Goal: Information Seeking & Learning: Find contact information

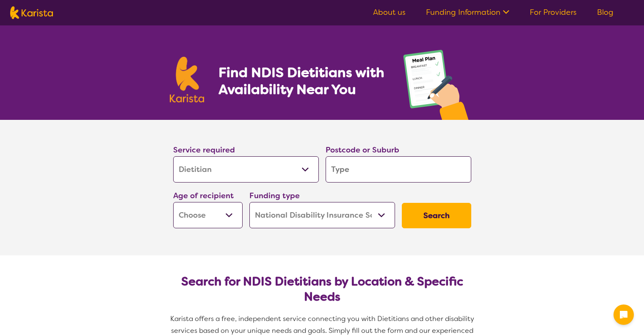
select select "Dietitian"
select select "NDIS"
select select "Dietitian"
select select "NDIS"
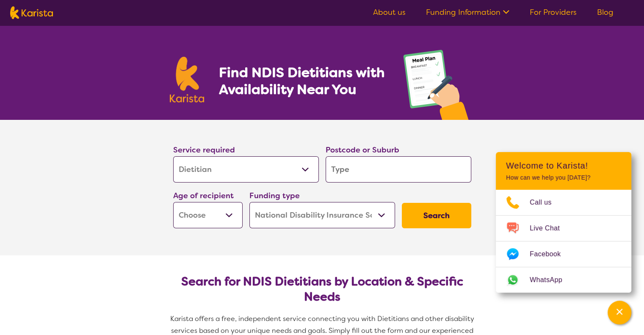
click at [365, 170] on input "search" at bounding box center [399, 169] width 146 height 26
type input "p"
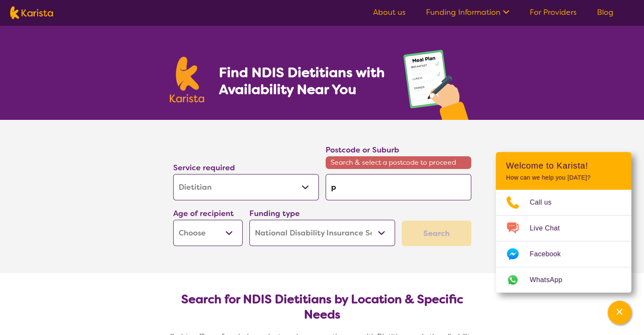
type input "pa"
type input "pay"
type input "payn"
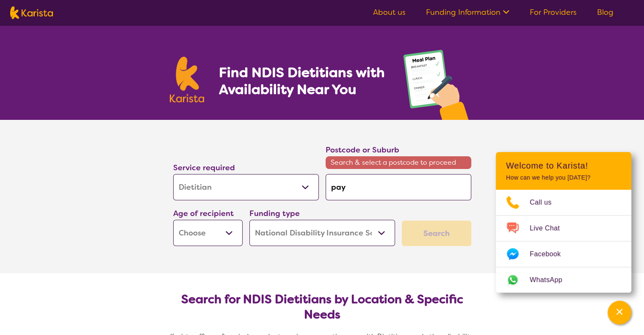
type input "payn"
type input "[PERSON_NAME]"
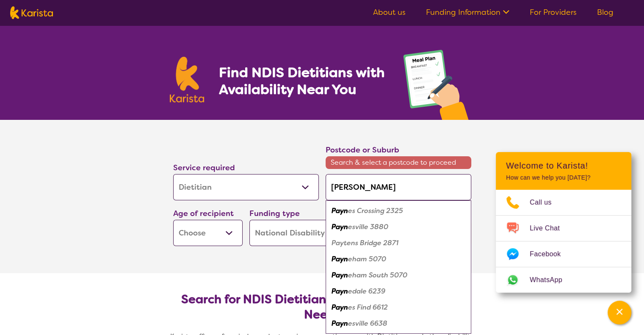
type input "payneh"
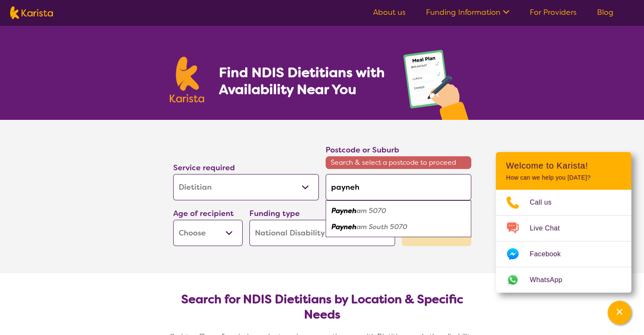
click at [361, 210] on em "am 5070" at bounding box center [372, 210] width 30 height 9
type input "5070"
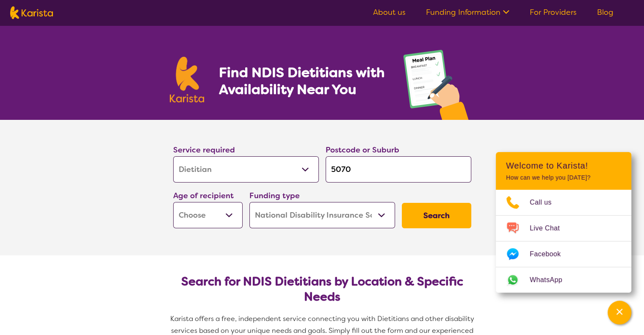
click at [233, 214] on select "Early Childhood - 0 to 9 Child - 10 to 11 Adolescent - 12 to 17 Adult - 18 to 6…" at bounding box center [207, 215] width 69 height 26
select select "AD"
click at [173, 202] on select "Early Childhood - 0 to 9 Child - 10 to 11 Adolescent - 12 to 17 Adult - 18 to 6…" at bounding box center [207, 215] width 69 height 26
select select "AD"
click at [425, 210] on button "Search" at bounding box center [436, 215] width 69 height 25
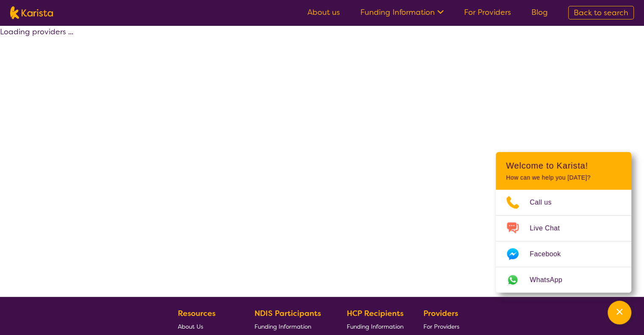
select select "by_score"
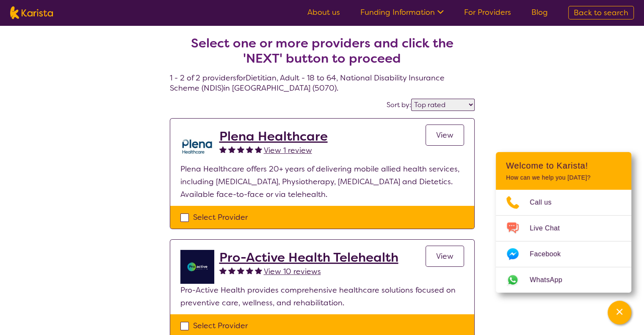
click at [443, 133] on span "View" at bounding box center [444, 135] width 17 height 10
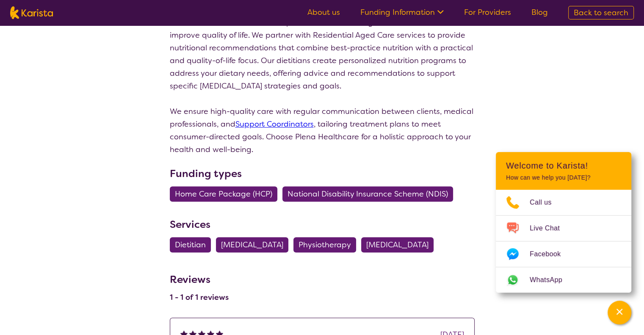
scroll to position [796, 0]
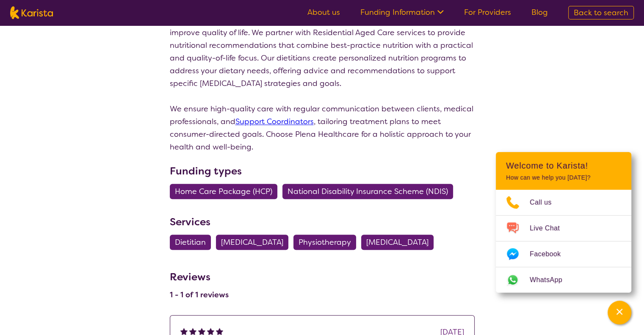
click at [331, 184] on span "National Disability Insurance Scheme (NDIS)" at bounding box center [368, 191] width 161 height 15
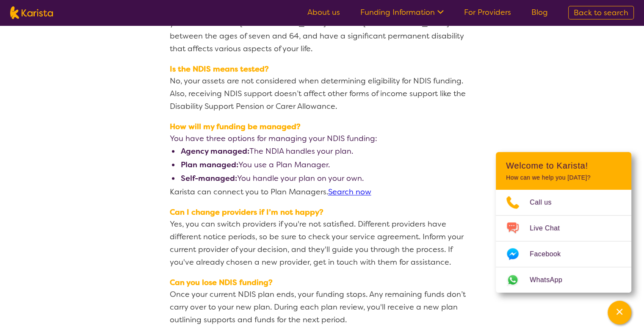
scroll to position [1135, 0]
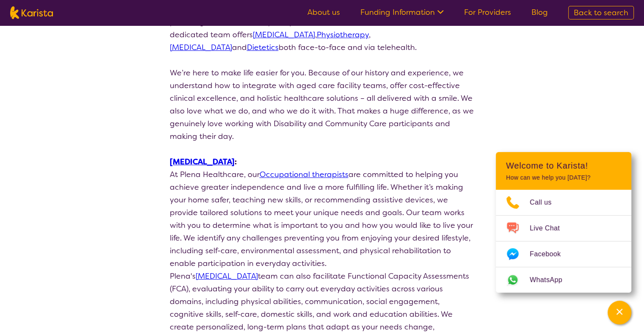
scroll to position [136, 0]
